Goal: Communication & Community: Answer question/provide support

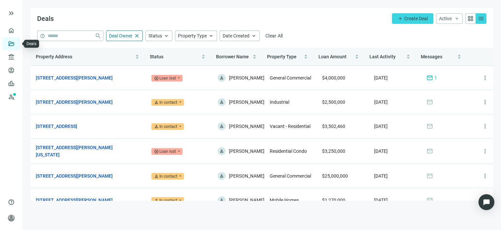
click at [17, 42] on link "Deals" at bounding box center [23, 43] width 12 height 5
click at [427, 79] on span "mail" at bounding box center [430, 78] width 7 height 7
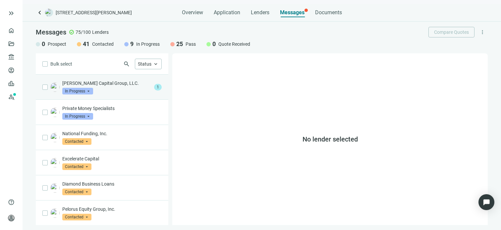
click at [109, 84] on p "Whitlock Capital Group, LLC." at bounding box center [106, 83] width 89 height 7
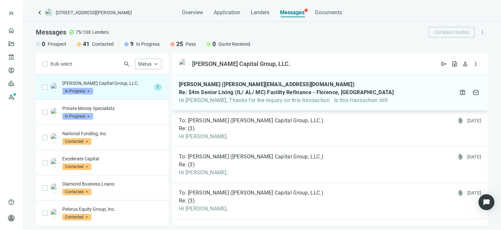
click at [231, 101] on span "Hi Gabe, Thanks for the inquiry on this transaction. Is this transaction still" at bounding box center [286, 100] width 215 height 7
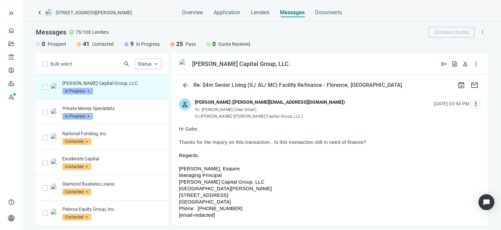
click at [473, 104] on span "more_vert" at bounding box center [476, 103] width 7 height 7
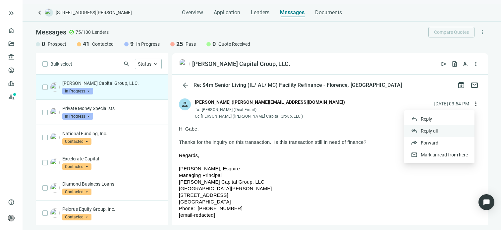
click at [429, 131] on span "Reply all" at bounding box center [429, 130] width 17 height 5
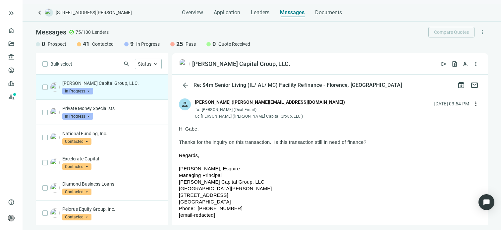
type textarea "**********"
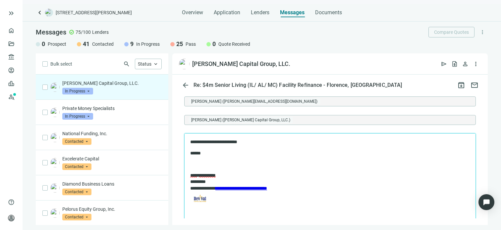
scroll to position [1116, 0]
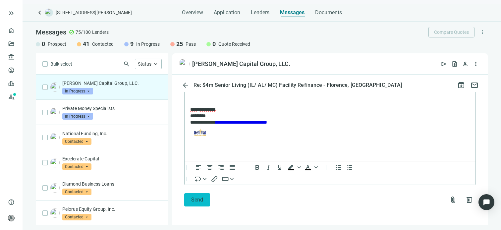
click at [200, 199] on span "Send" at bounding box center [197, 200] width 12 height 6
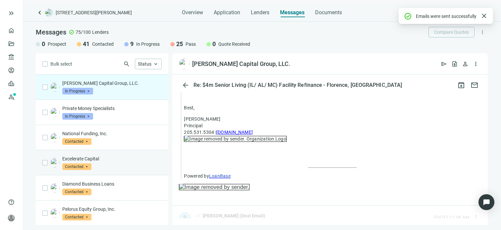
scroll to position [1093, 0]
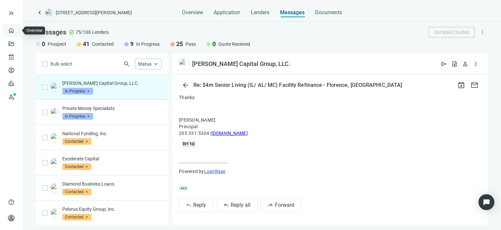
click at [17, 31] on link "Overview" at bounding box center [27, 30] width 20 height 5
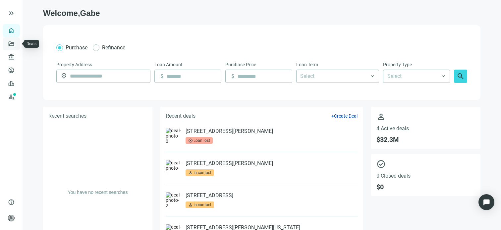
click at [17, 42] on link "Deals" at bounding box center [23, 43] width 12 height 5
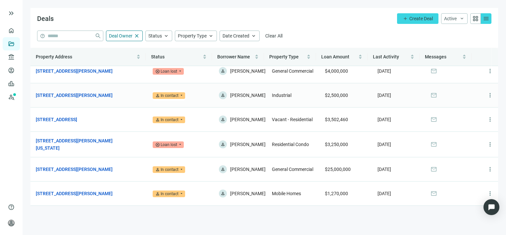
scroll to position [12, 0]
click at [177, 169] on span "person In contact" at bounding box center [169, 169] width 32 height 7
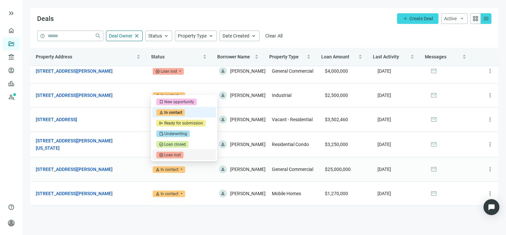
click at [174, 153] on div "Loan lost" at bounding box center [172, 154] width 17 height 7
